Goal: Information Seeking & Learning: Learn about a topic

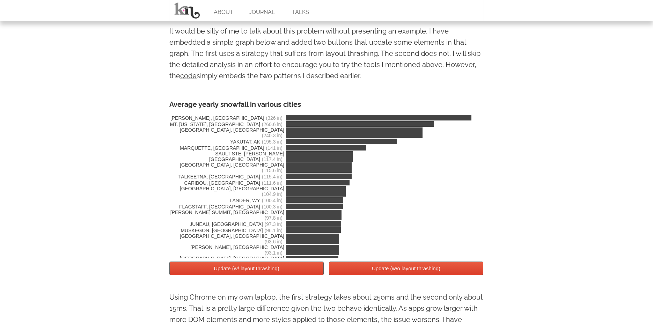
scroll to position [1154, 0]
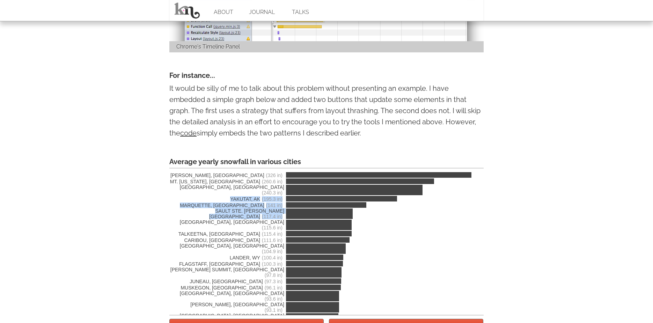
drag, startPoint x: 302, startPoint y: 188, endPoint x: 297, endPoint y: 210, distance: 22.9
click at [299, 210] on div "[PERSON_NAME], AK (326 in) MT. [US_STATE], [GEOGRAPHIC_DATA] (260.6 in) [GEOGRA…" at bounding box center [326, 241] width 314 height 147
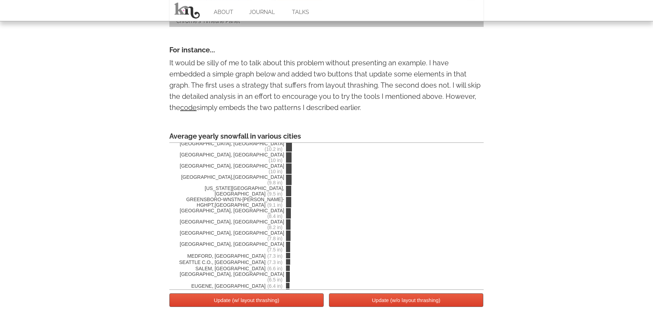
scroll to position [1182, 0]
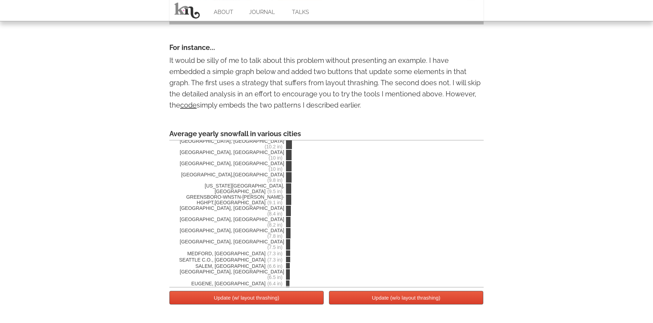
click at [309, 301] on button "Update (w/ layout thrashing)" at bounding box center [246, 298] width 154 height 14
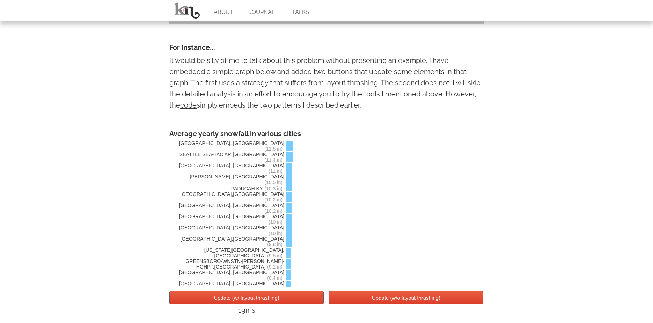
click at [309, 301] on button "Update (w/ layout thrashing)" at bounding box center [246, 298] width 154 height 14
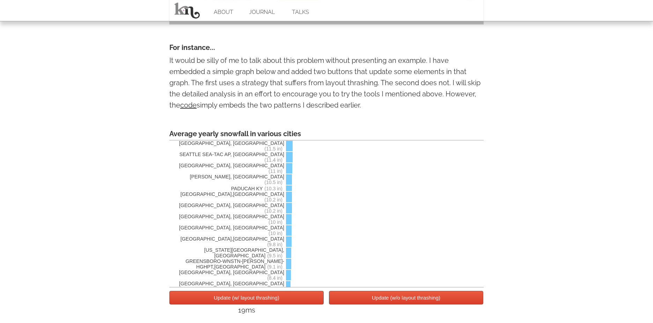
click at [309, 301] on button "Update (w/ layout thrashing)" at bounding box center [246, 298] width 154 height 14
click at [360, 86] on p "It would be silly of me to talk about this problem without presenting an exampl…" at bounding box center [326, 83] width 314 height 56
click at [365, 91] on p "It would be silly of me to talk about this problem without presenting an exampl…" at bounding box center [326, 83] width 314 height 56
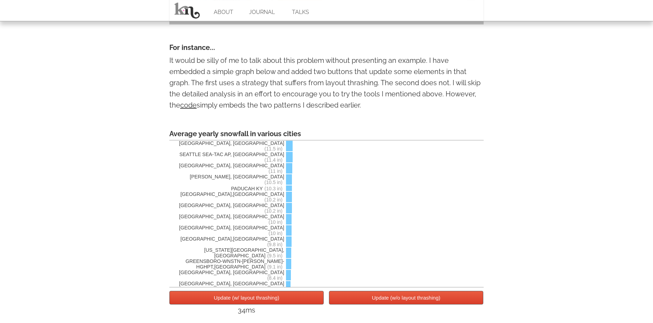
click at [361, 88] on p "It would be silly of me to talk about this problem without presenting an exampl…" at bounding box center [326, 83] width 314 height 56
copy p "thrashing"
click at [248, 297] on button "Update (w/ layout thrashing)" at bounding box center [246, 298] width 154 height 14
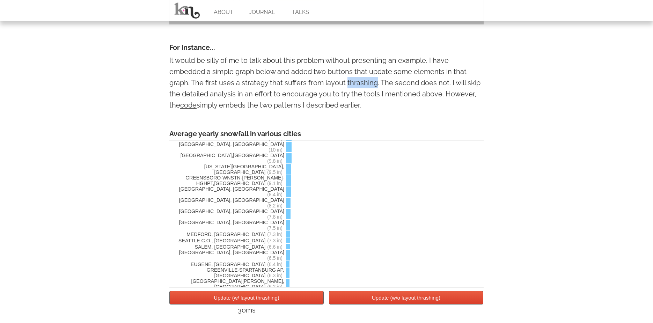
scroll to position [1567, 0]
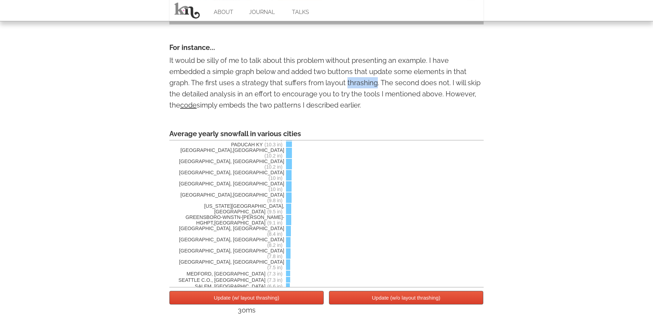
click at [372, 302] on button "Update (w/o layout thrashing)" at bounding box center [406, 298] width 154 height 14
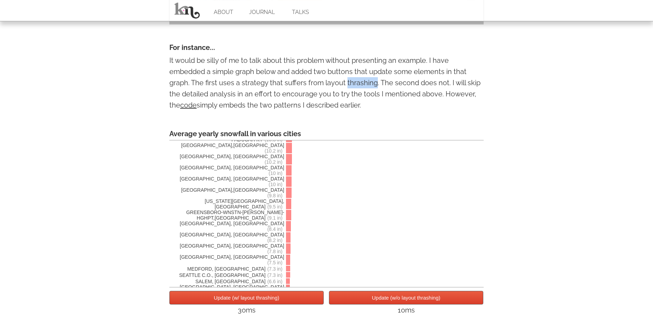
scroll to position [1567, 0]
click at [372, 302] on button "Update (w/o layout thrashing)" at bounding box center [406, 298] width 154 height 14
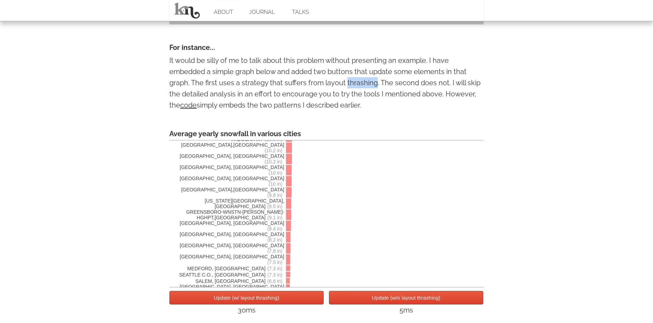
click at [372, 302] on button "Update (w/o layout thrashing)" at bounding box center [406, 298] width 154 height 14
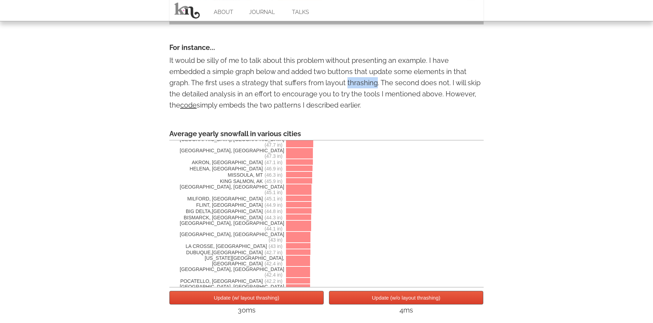
scroll to position [0, 0]
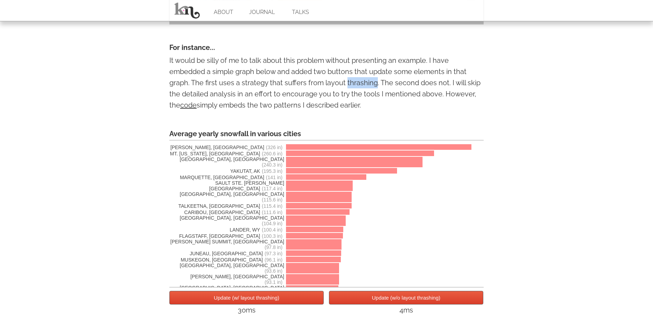
click at [378, 297] on button "Update (w/o layout thrashing)" at bounding box center [406, 298] width 154 height 14
click at [280, 298] on button "Update (w/ layout thrashing)" at bounding box center [246, 298] width 154 height 14
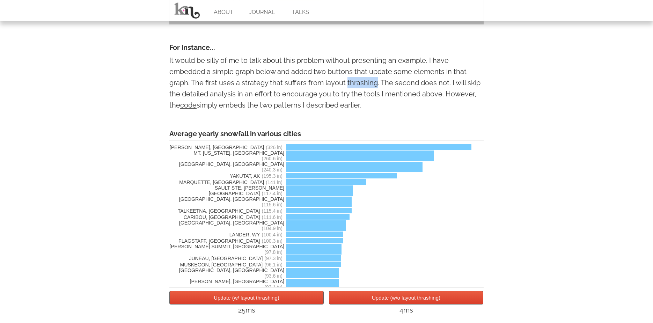
click at [280, 298] on button "Update (w/ layout thrashing)" at bounding box center [246, 298] width 154 height 14
click at [286, 298] on button "Update (w/ layout thrashing)" at bounding box center [246, 298] width 154 height 14
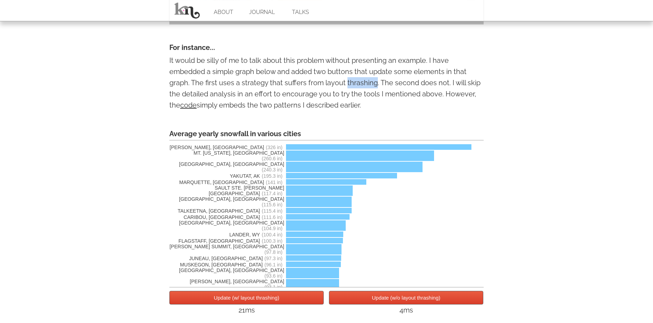
click at [286, 298] on button "Update (w/ layout thrashing)" at bounding box center [246, 298] width 154 height 14
click at [343, 298] on button "Update (w/o layout thrashing)" at bounding box center [406, 298] width 154 height 14
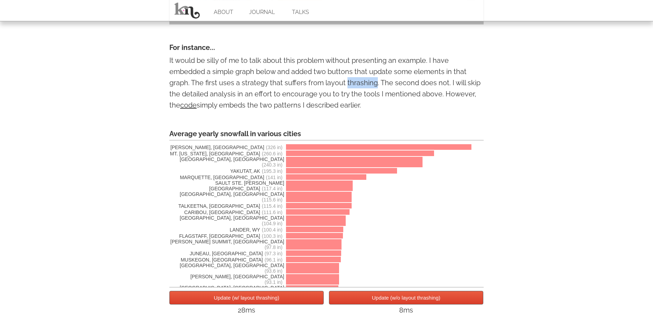
click at [343, 298] on button "Update (w/o layout thrashing)" at bounding box center [406, 298] width 154 height 14
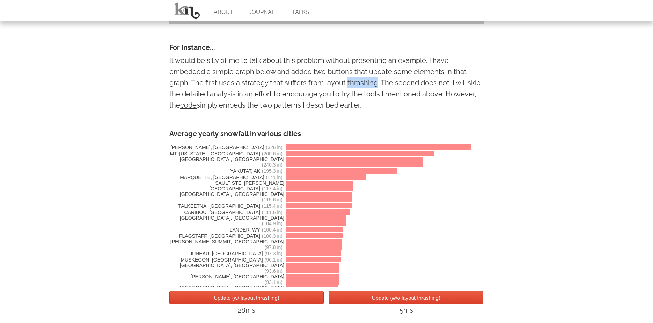
click at [343, 298] on button "Update (w/o layout thrashing)" at bounding box center [406, 298] width 154 height 14
click at [317, 298] on button "Update (w/ layout thrashing)" at bounding box center [246, 298] width 154 height 14
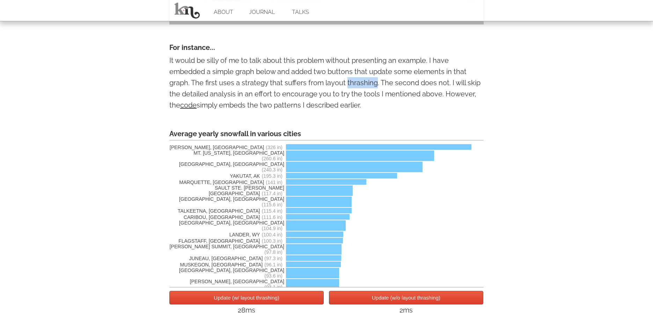
click at [317, 298] on button "Update (w/ layout thrashing)" at bounding box center [246, 298] width 154 height 14
click at [357, 301] on button "Update (w/o layout thrashing)" at bounding box center [406, 298] width 154 height 14
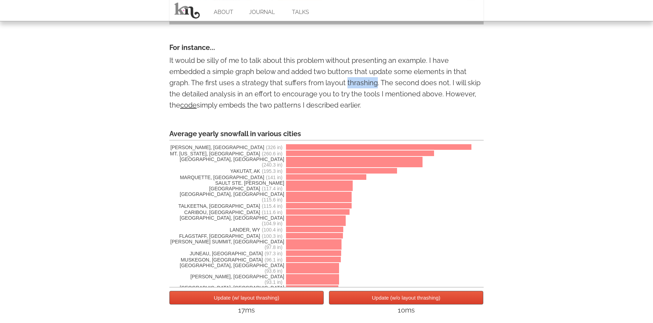
click at [298, 300] on button "Update (w/ layout thrashing)" at bounding box center [246, 298] width 154 height 14
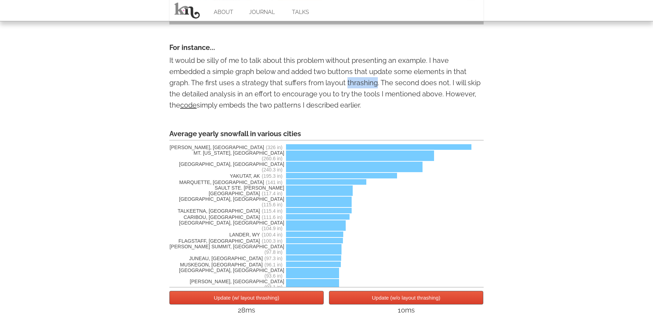
click at [360, 300] on button "Update (w/o layout thrashing)" at bounding box center [406, 298] width 154 height 14
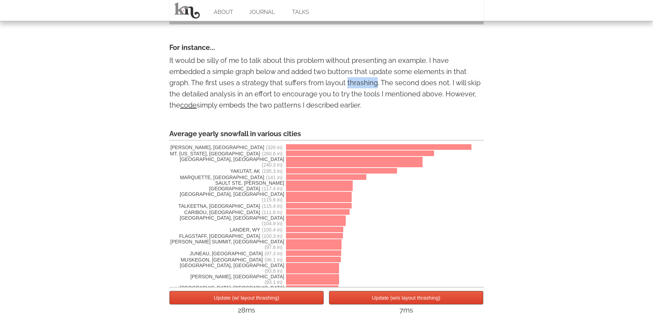
click at [360, 300] on button "Update (w/o layout thrashing)" at bounding box center [406, 298] width 154 height 14
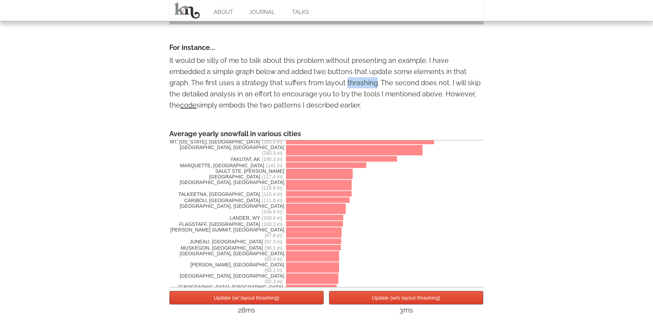
scroll to position [13, 0]
click at [253, 290] on div "Update (w/ layout thrashing) Update (w/o layout thrashing) 28ms 3ms" at bounding box center [326, 303] width 314 height 32
click at [253, 293] on button "Update (w/ layout thrashing)" at bounding box center [246, 298] width 154 height 14
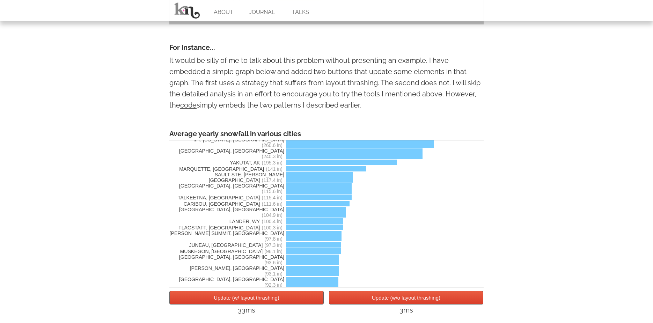
click at [335, 303] on button "Update (w/o layout thrashing)" at bounding box center [406, 298] width 154 height 14
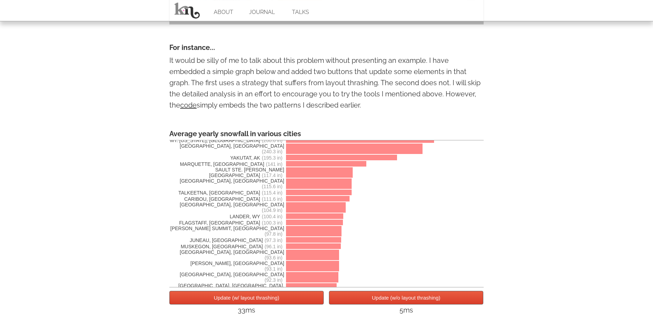
click at [335, 303] on button "Update (w/o layout thrashing)" at bounding box center [406, 298] width 154 height 14
click at [296, 303] on button "Update (w/ layout thrashing)" at bounding box center [246, 298] width 154 height 14
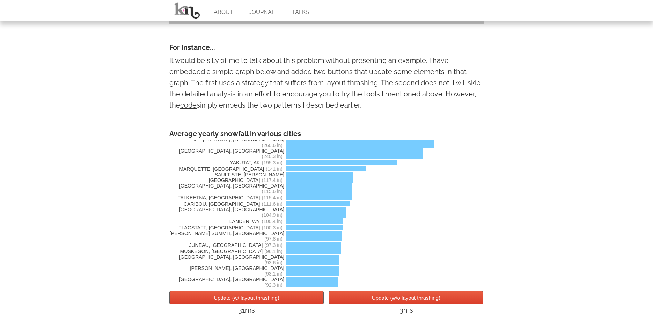
click at [330, 303] on button "Update (w/o layout thrashing)" at bounding box center [406, 298] width 154 height 14
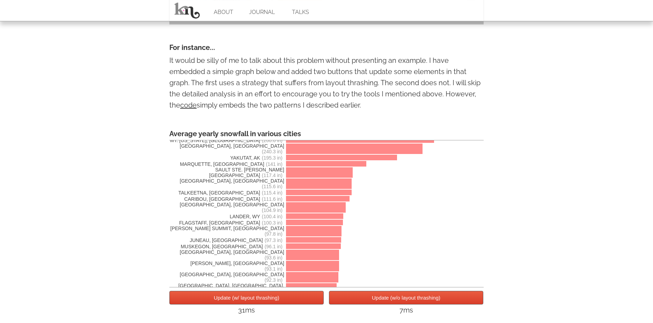
click at [330, 303] on button "Update (w/o layout thrashing)" at bounding box center [406, 298] width 154 height 14
click at [301, 303] on button "Update (w/ layout thrashing)" at bounding box center [246, 298] width 154 height 14
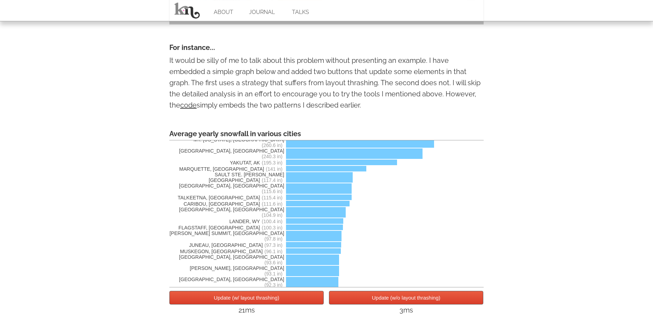
click at [301, 303] on button "Update (w/ layout thrashing)" at bounding box center [246, 298] width 154 height 14
